Goal: Transaction & Acquisition: Download file/media

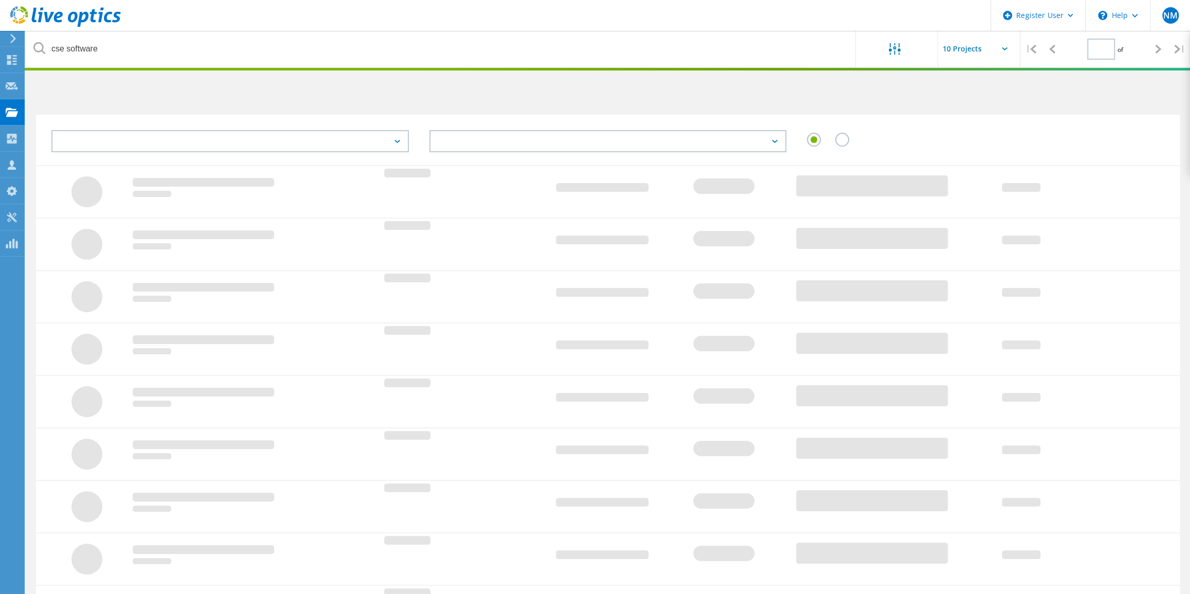
type input "1"
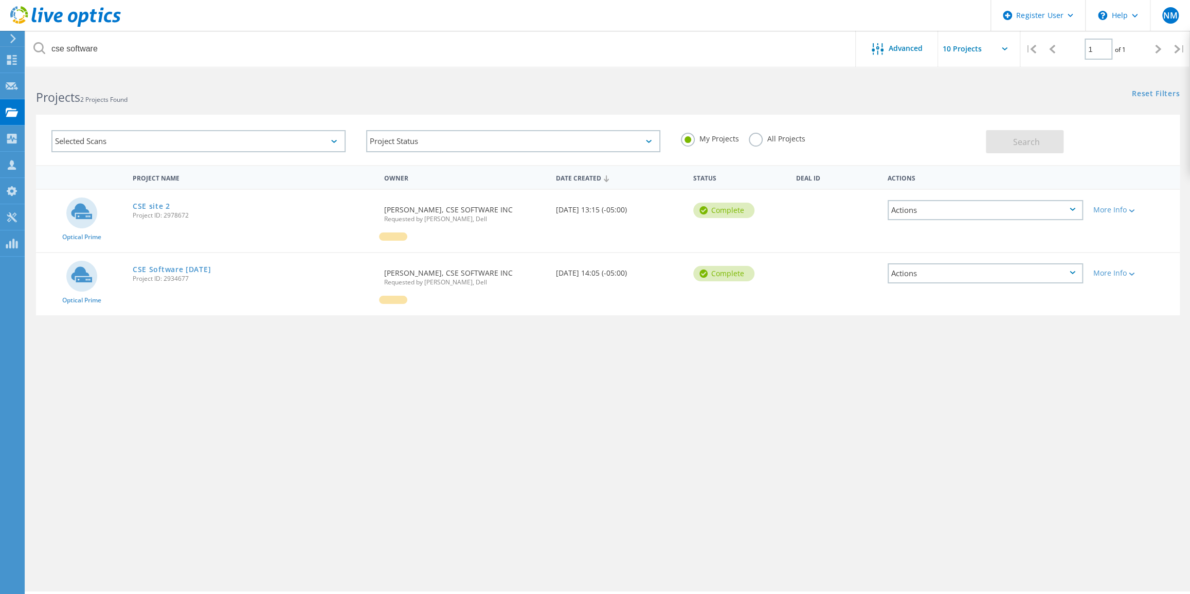
click at [44, 19] on icon at bounding box center [65, 16] width 111 height 21
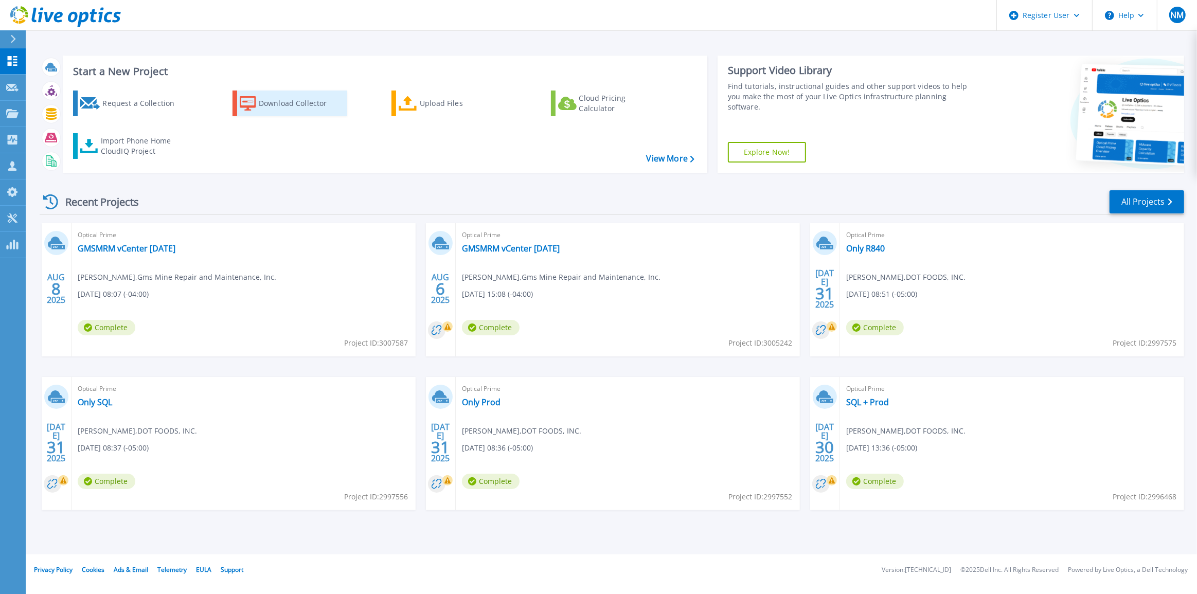
click at [257, 98] on link "Download Collector" at bounding box center [289, 103] width 115 height 26
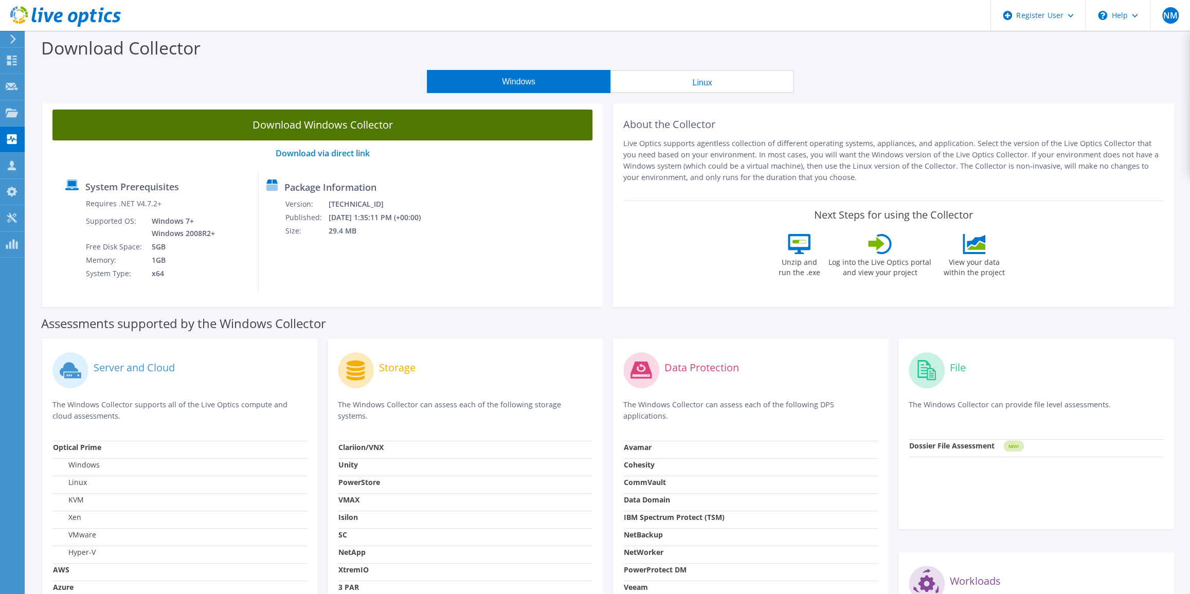
click at [412, 123] on link "Download Windows Collector" at bounding box center [322, 125] width 540 height 31
